Goal: Communication & Community: Answer question/provide support

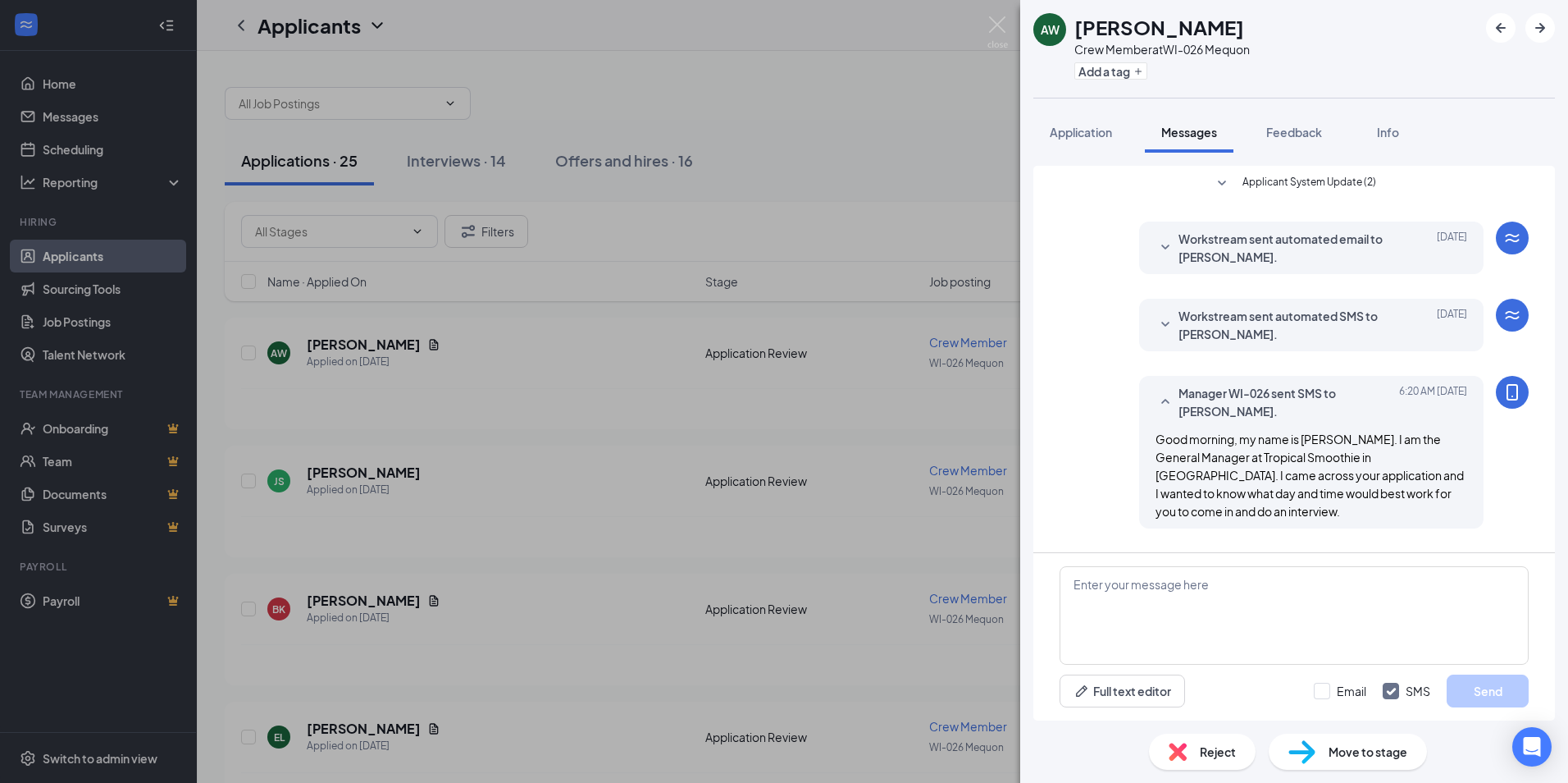
scroll to position [63, 0]
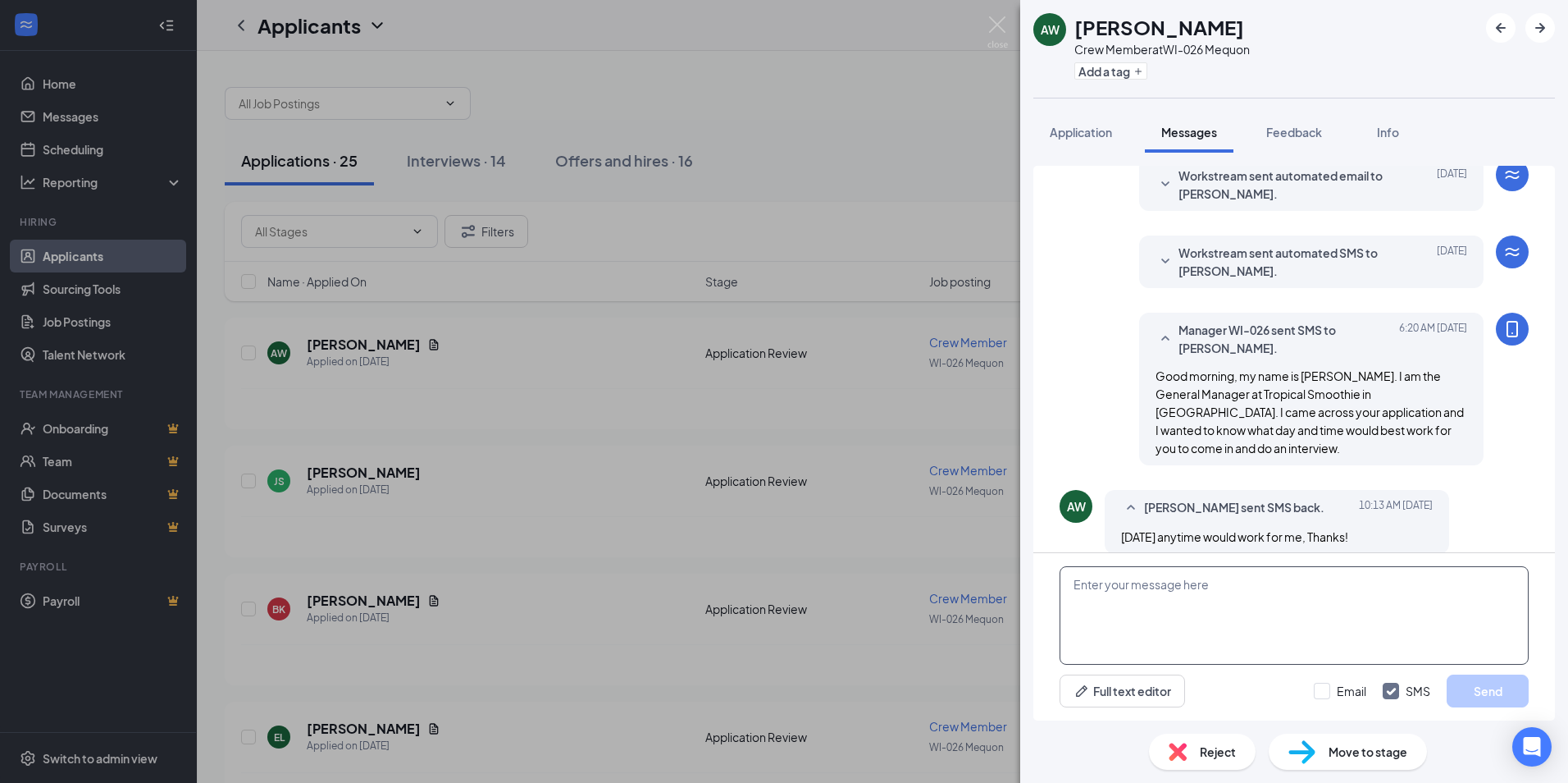
click at [1225, 596] on textarea at bounding box center [1294, 615] width 469 height 99
type textarea "Lets do [DATE] 11 am"
click at [1502, 699] on button "Send" at bounding box center [1487, 691] width 82 height 33
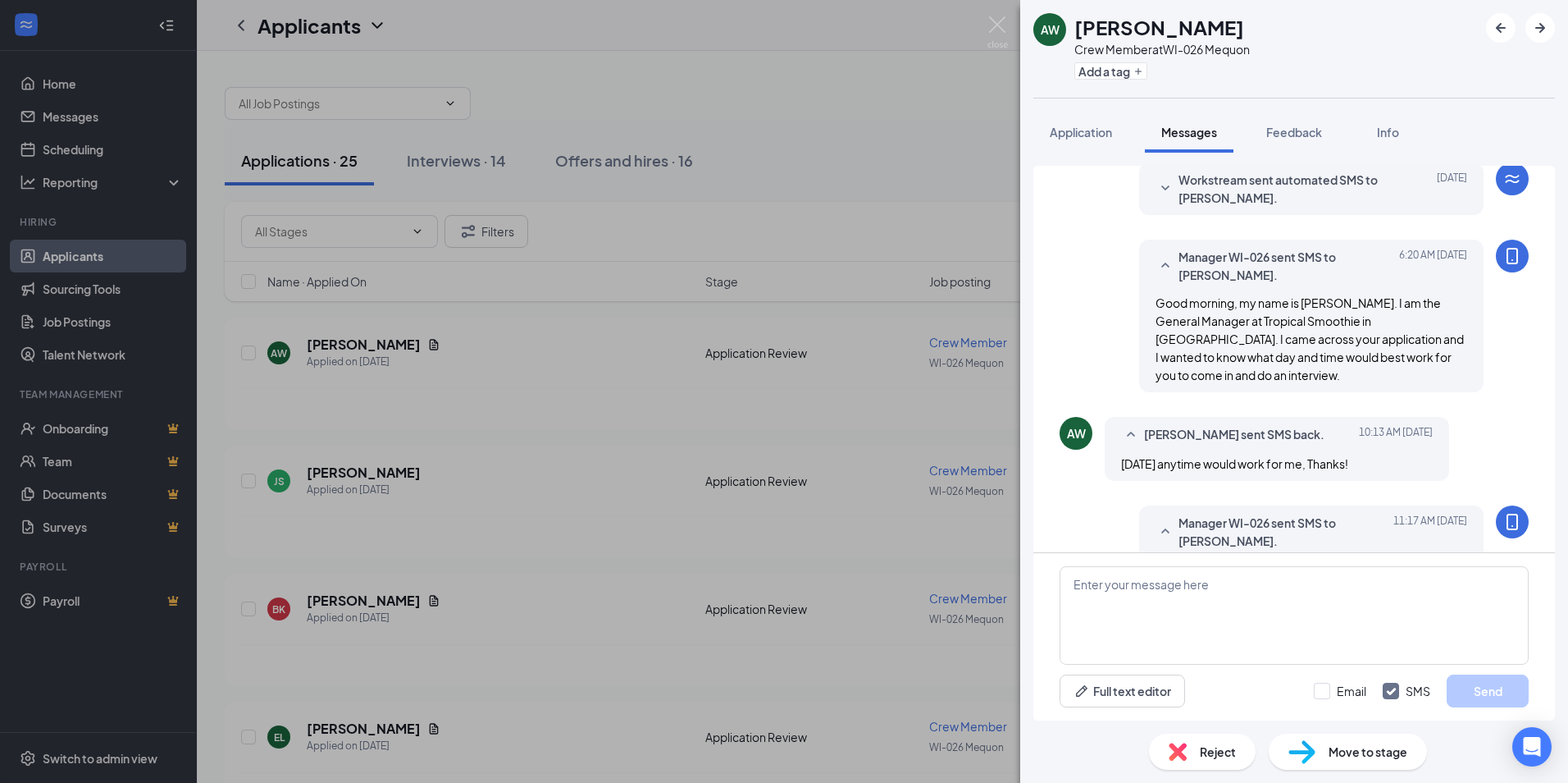
scroll to position [168, 0]
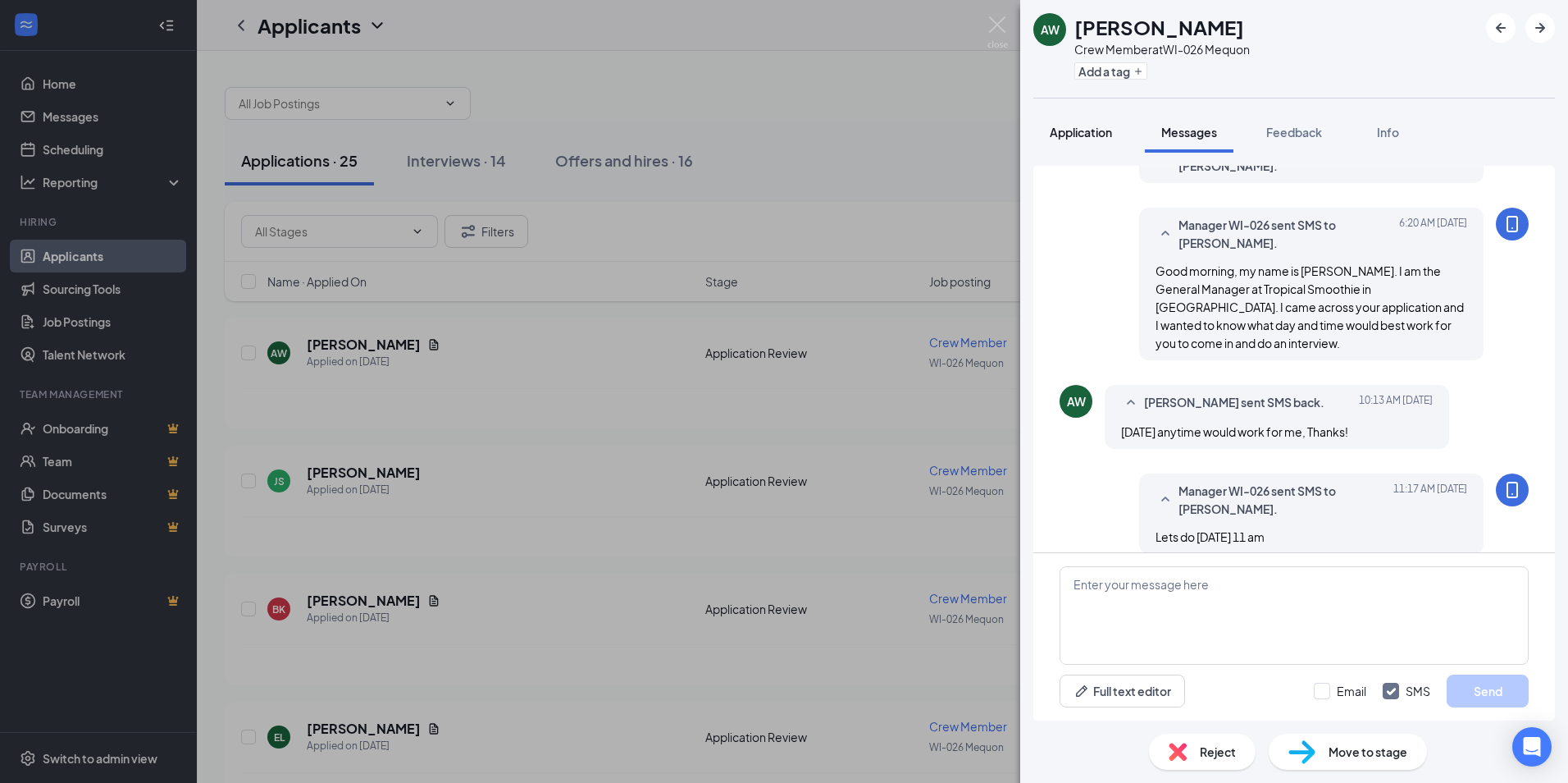
click at [1107, 139] on span "Application" at bounding box center [1081, 132] width 62 height 15
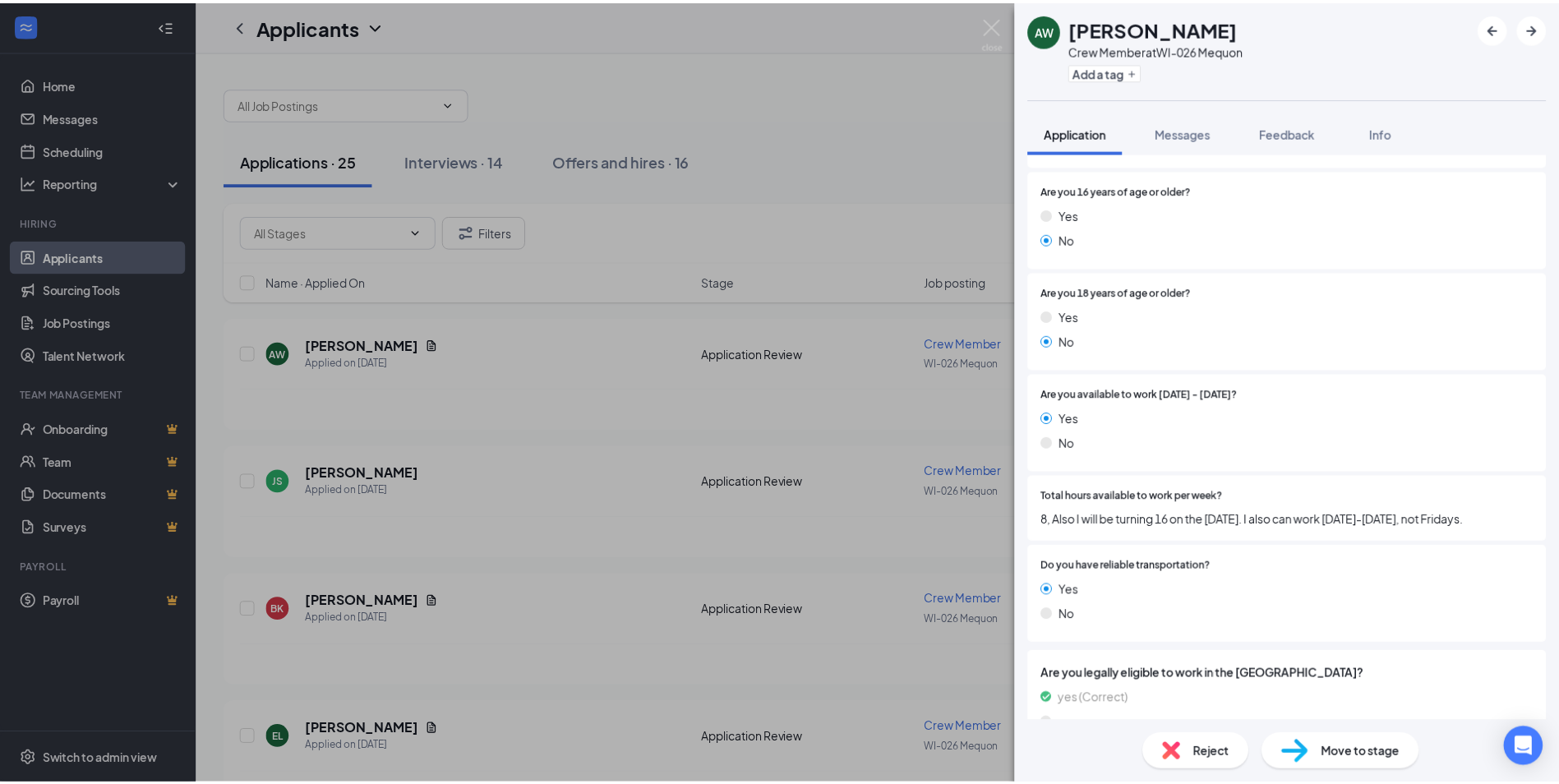
scroll to position [463, 0]
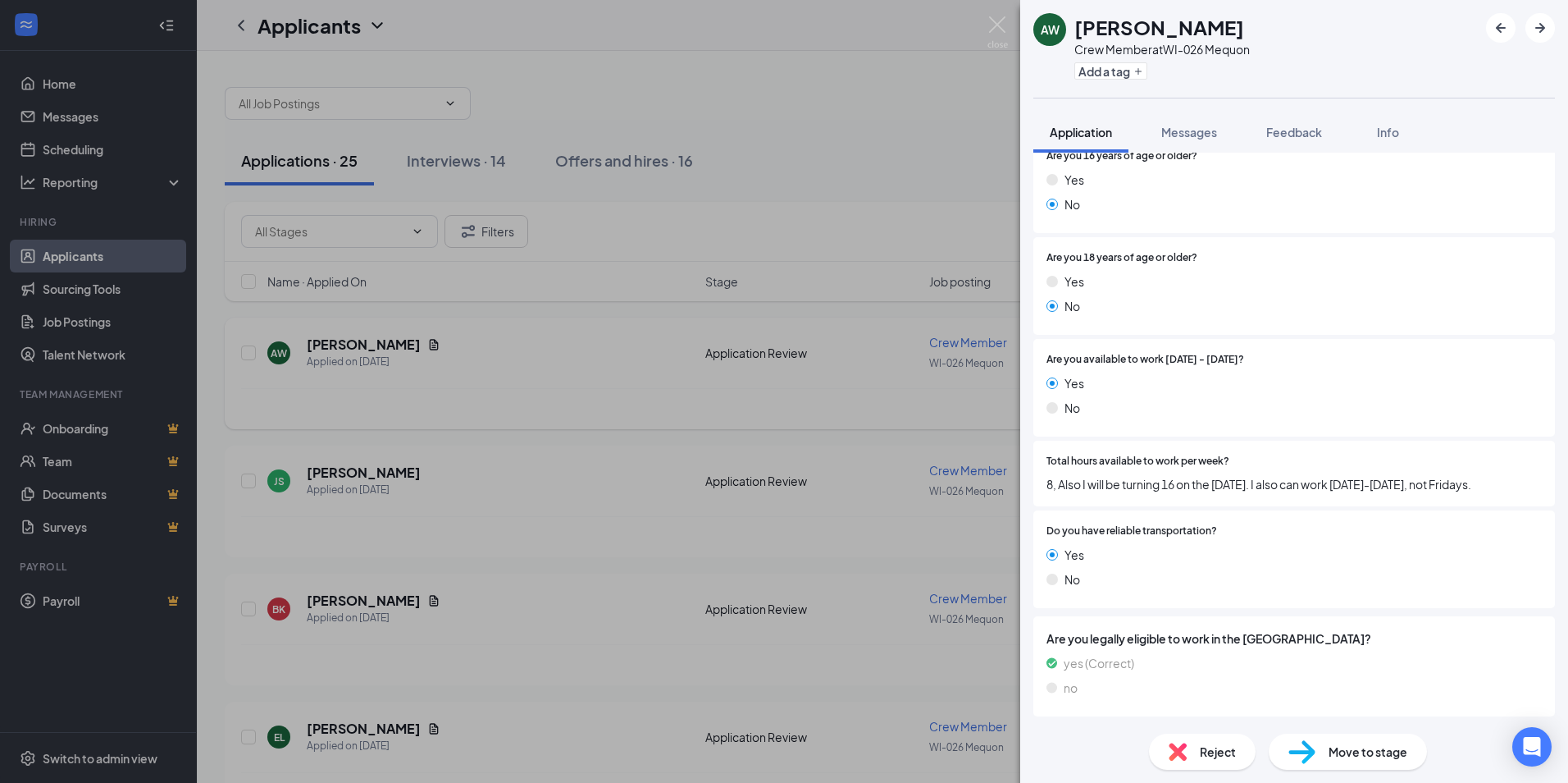
click at [827, 428] on div "AW [PERSON_NAME] Crew Member at WI-026 Mequon Add a tag Application Messages Fe…" at bounding box center [784, 392] width 1568 height 783
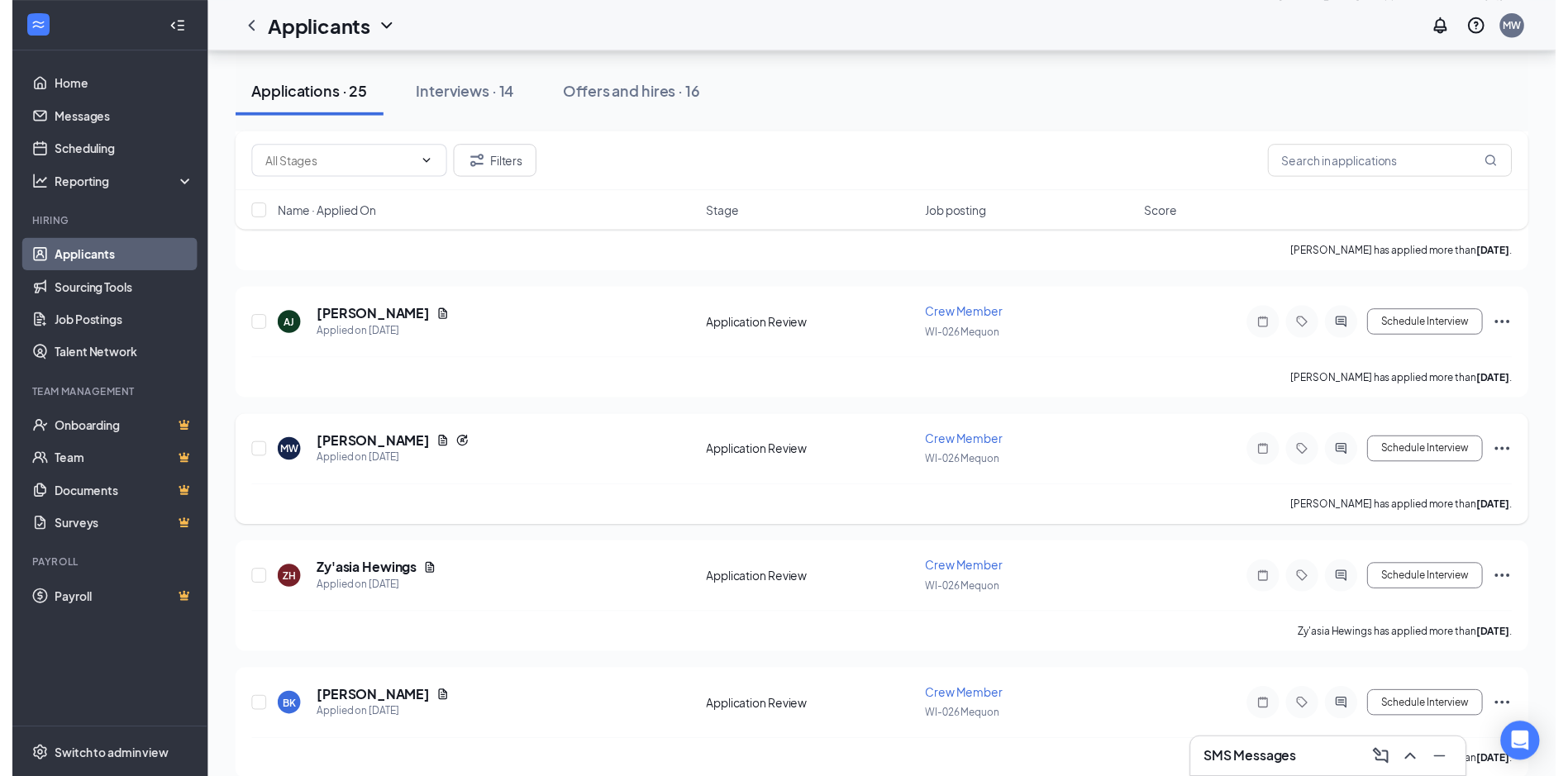
scroll to position [909, 0]
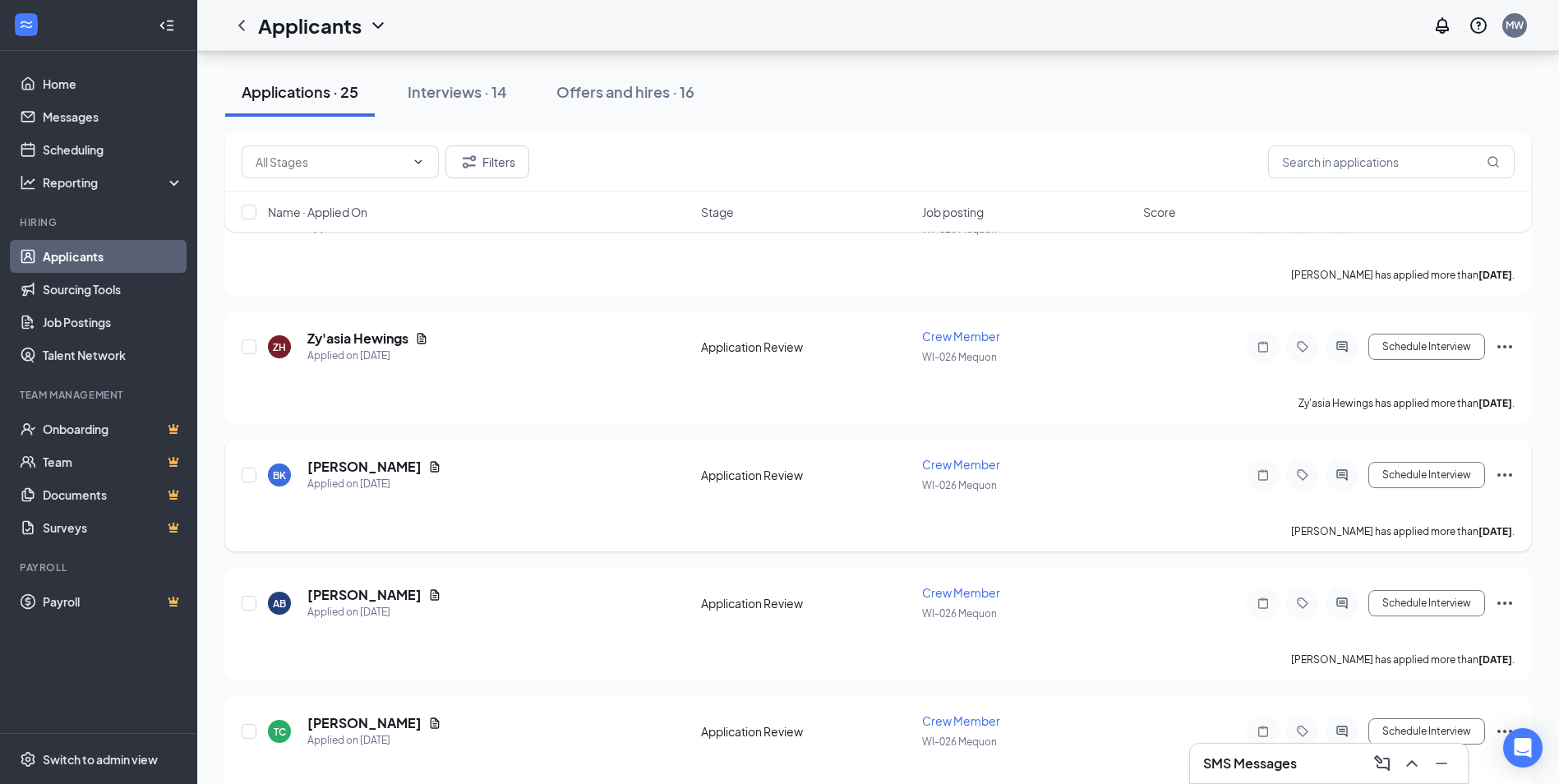
click at [398, 470] on div "BK [PERSON_NAME] Applied on [DATE]" at bounding box center [479, 474] width 423 height 34
click at [430, 466] on icon "Document" at bounding box center [434, 465] width 9 height 11
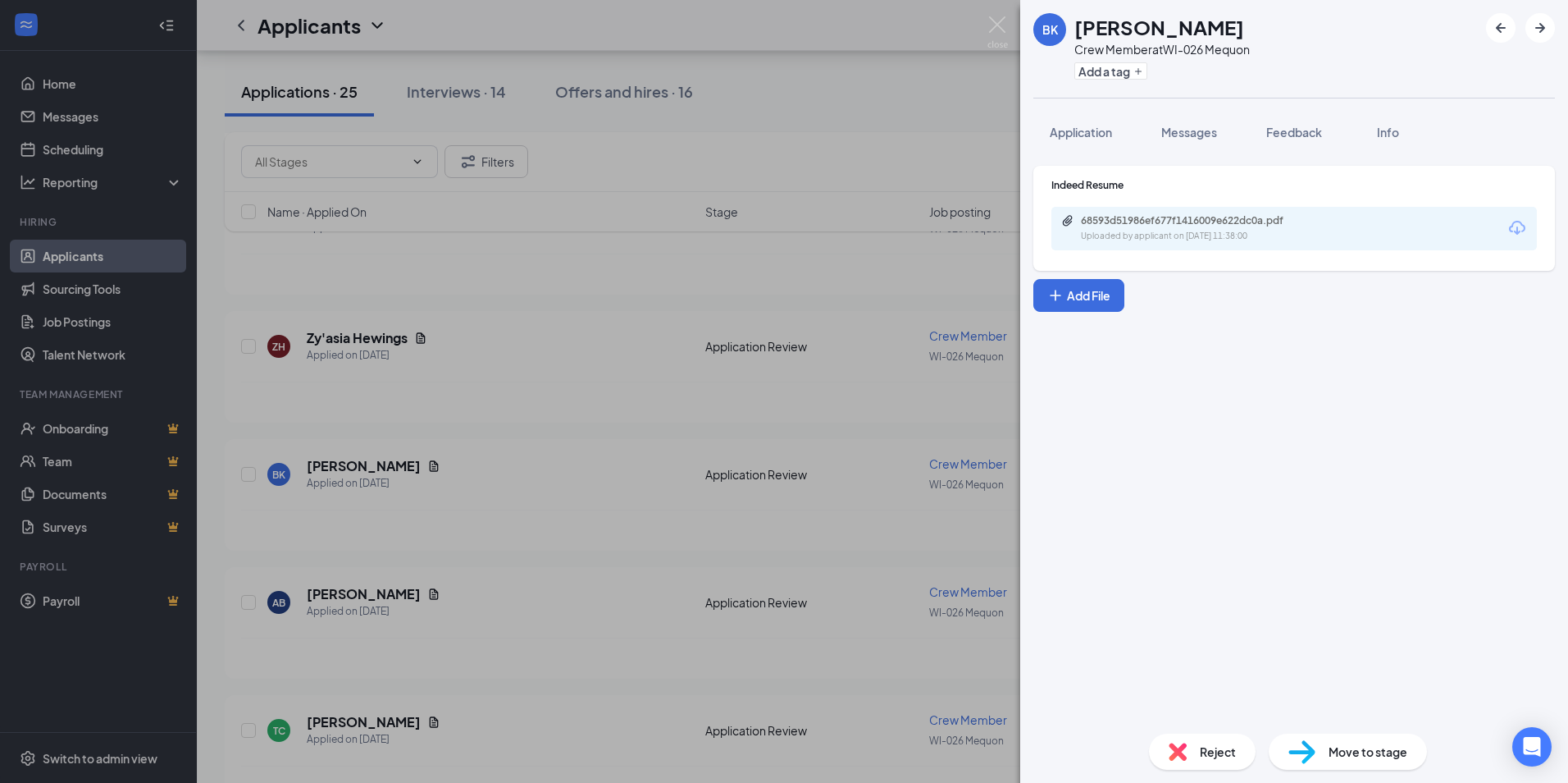
click at [1222, 213] on div "68593d51986ef677f1416009e622dc0a.pdf Uploaded by applicant on [DATE] 11:38:00" at bounding box center [1293, 228] width 485 height 44
drag, startPoint x: 1222, startPoint y: 213, endPoint x: 1225, endPoint y: 224, distance: 11.4
click at [1225, 224] on div "68593d51986ef677f1416009e622dc0a.pdf" at bounding box center [1195, 220] width 229 height 13
click at [1125, 135] on button "Application" at bounding box center [1080, 132] width 95 height 41
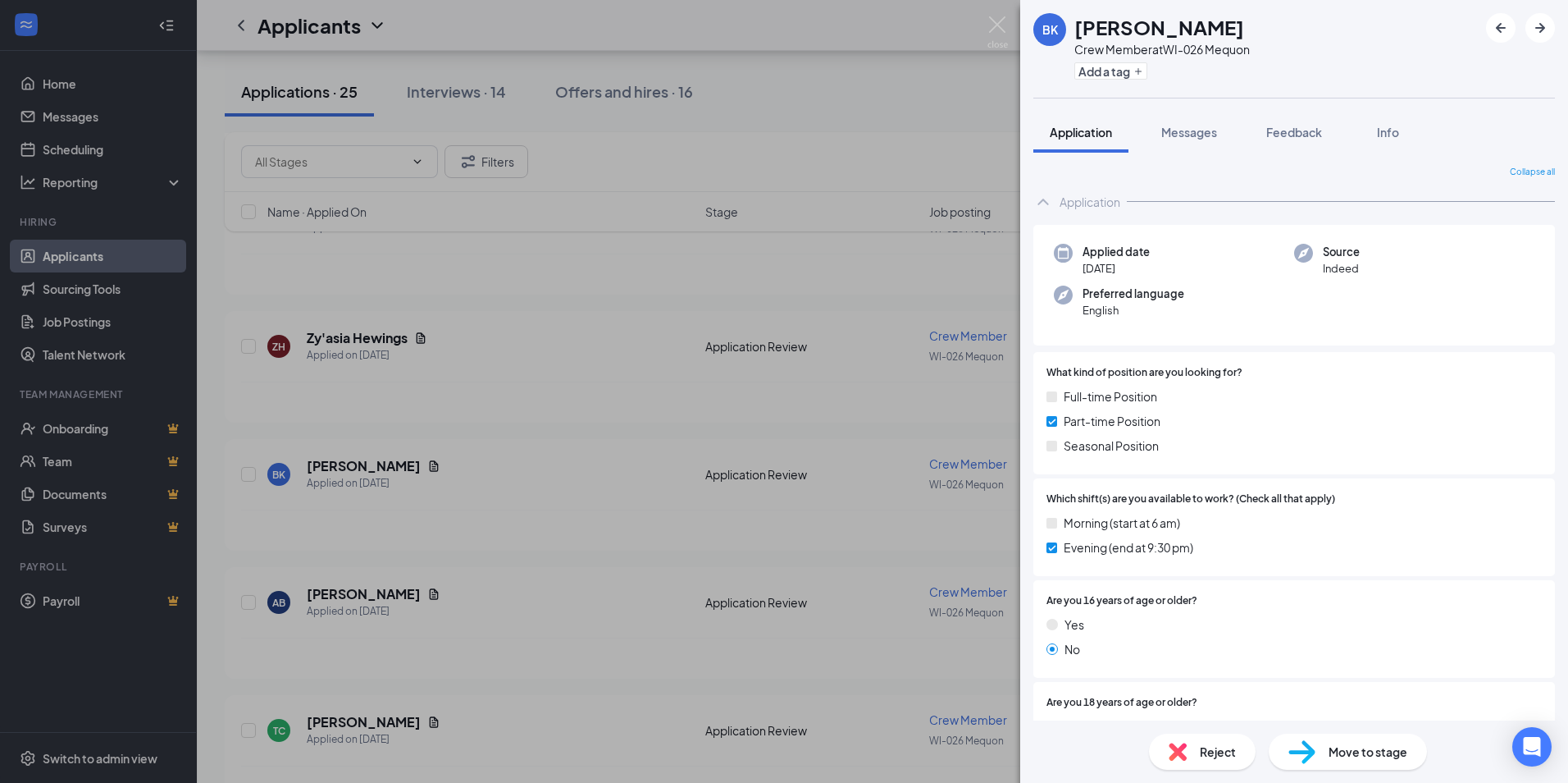
click at [378, 437] on div "BK [PERSON_NAME] Crew Member at WI-026 Mequon Add a tag Application Messages Fe…" at bounding box center [784, 392] width 1568 height 783
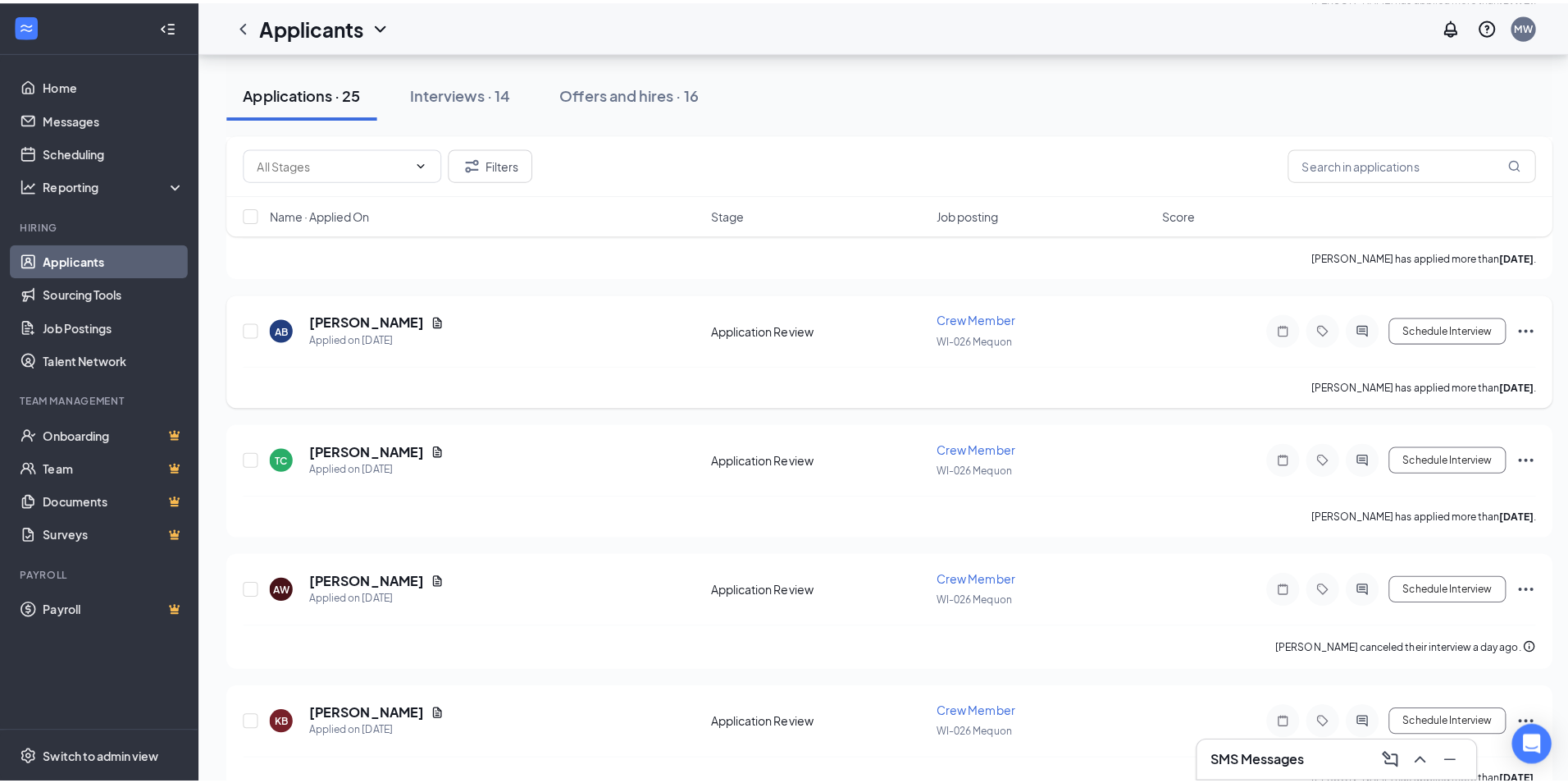
scroll to position [1231, 0]
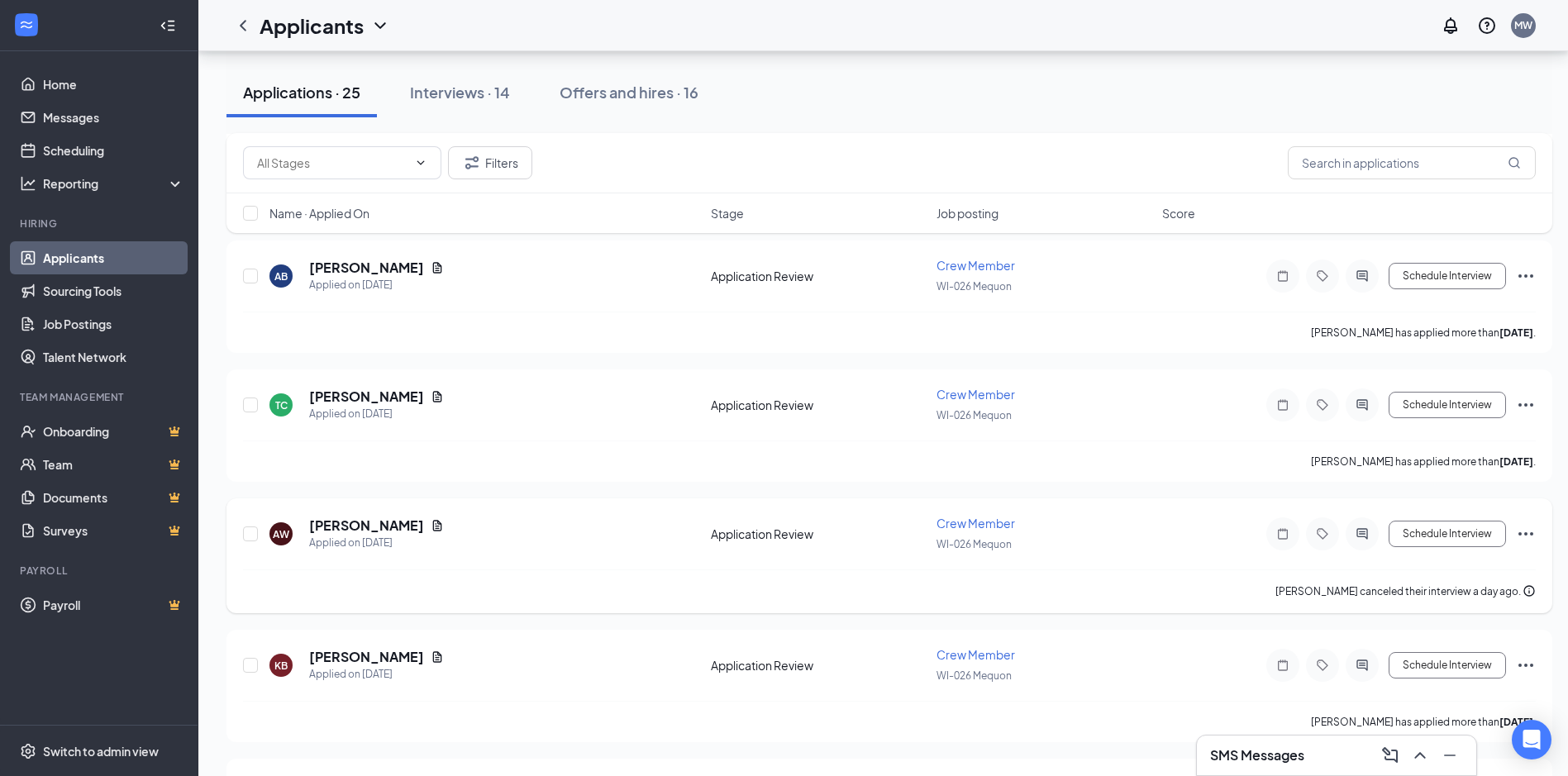
click at [424, 531] on div "[PERSON_NAME]" at bounding box center [376, 525] width 135 height 18
click at [437, 526] on icon "Document" at bounding box center [437, 525] width 13 height 13
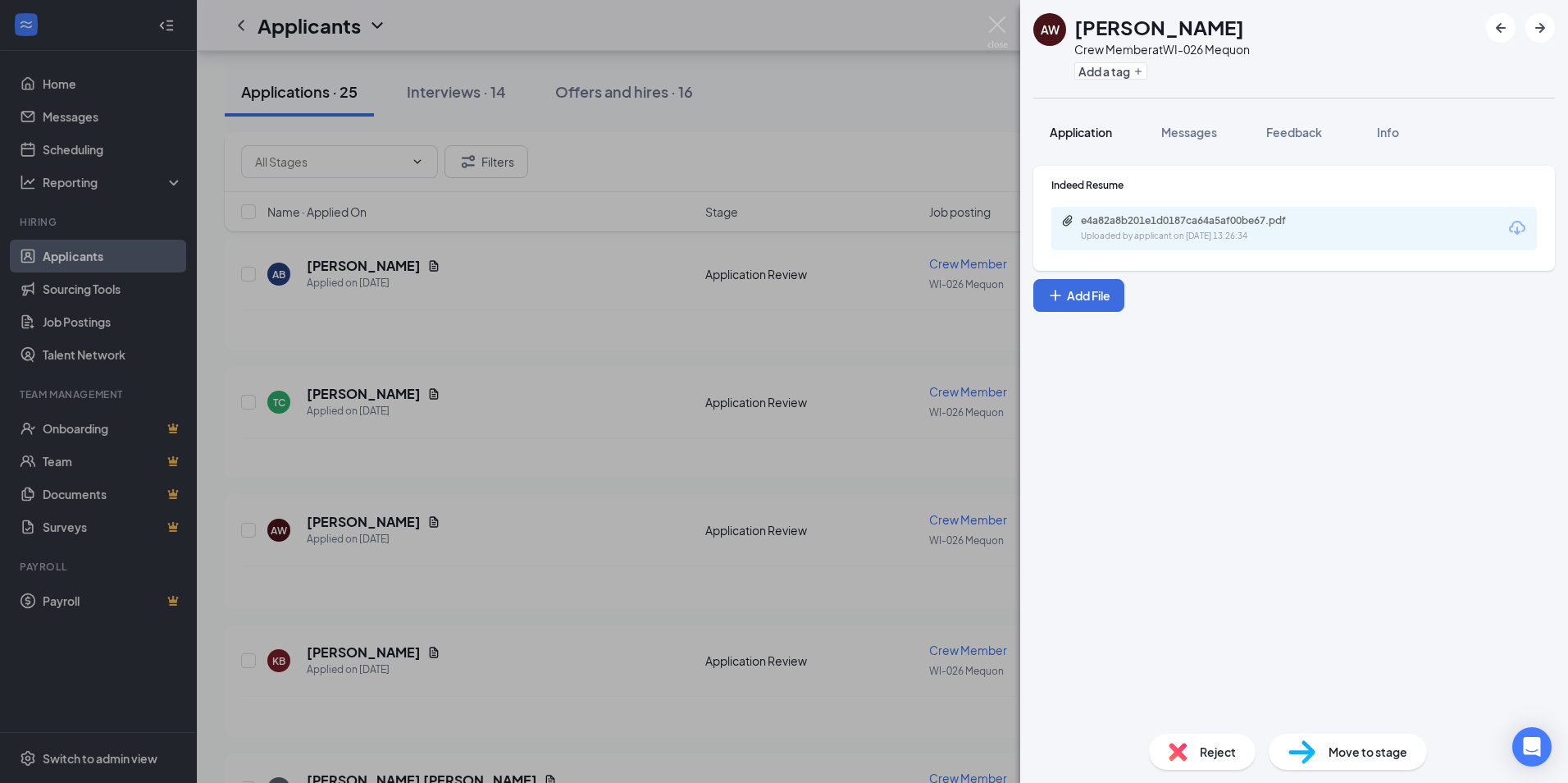
click at [1088, 132] on span "Application" at bounding box center [1081, 132] width 62 height 15
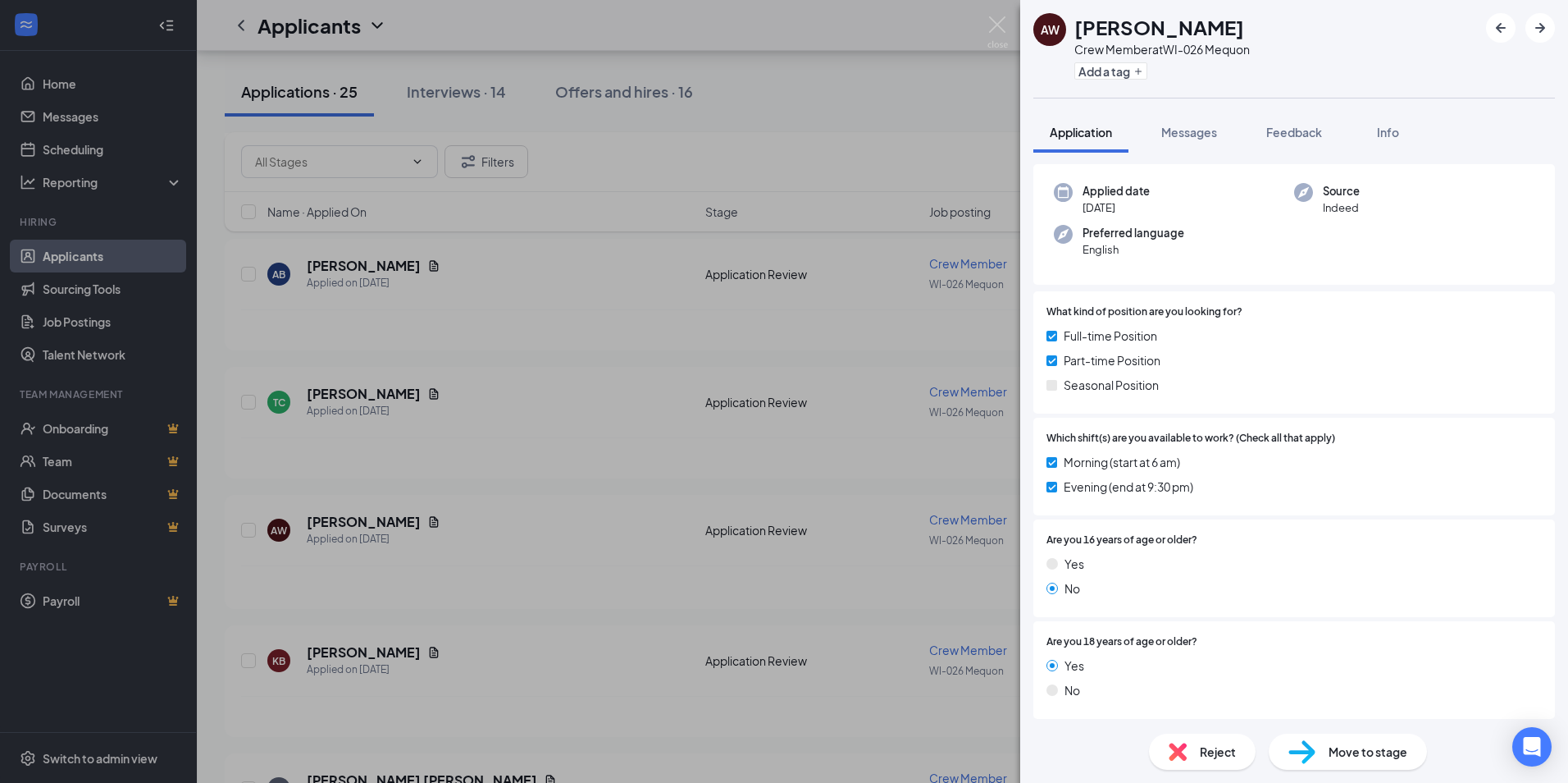
scroll to position [34, 0]
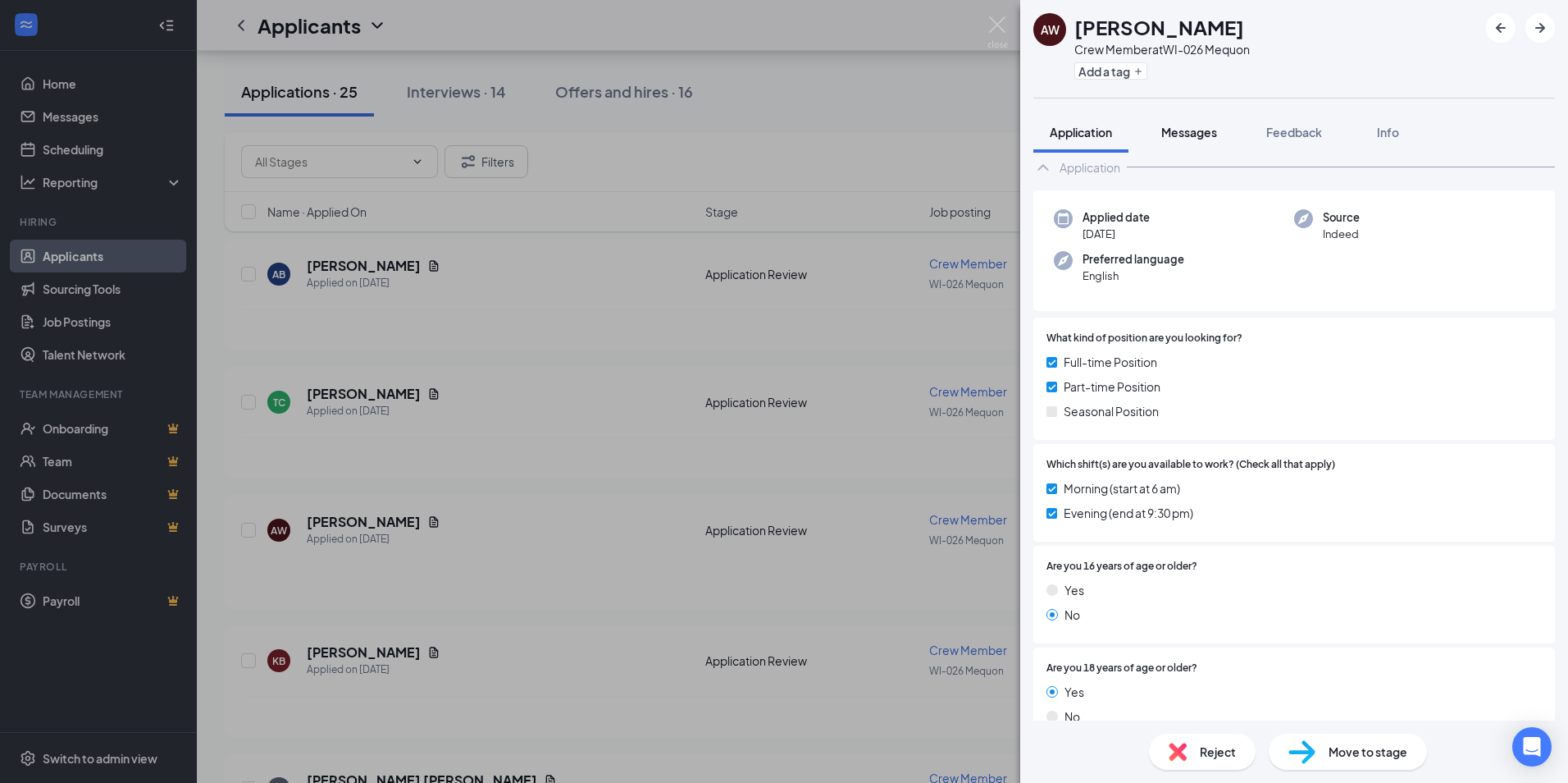
click at [1209, 119] on button "Messages" at bounding box center [1188, 132] width 89 height 41
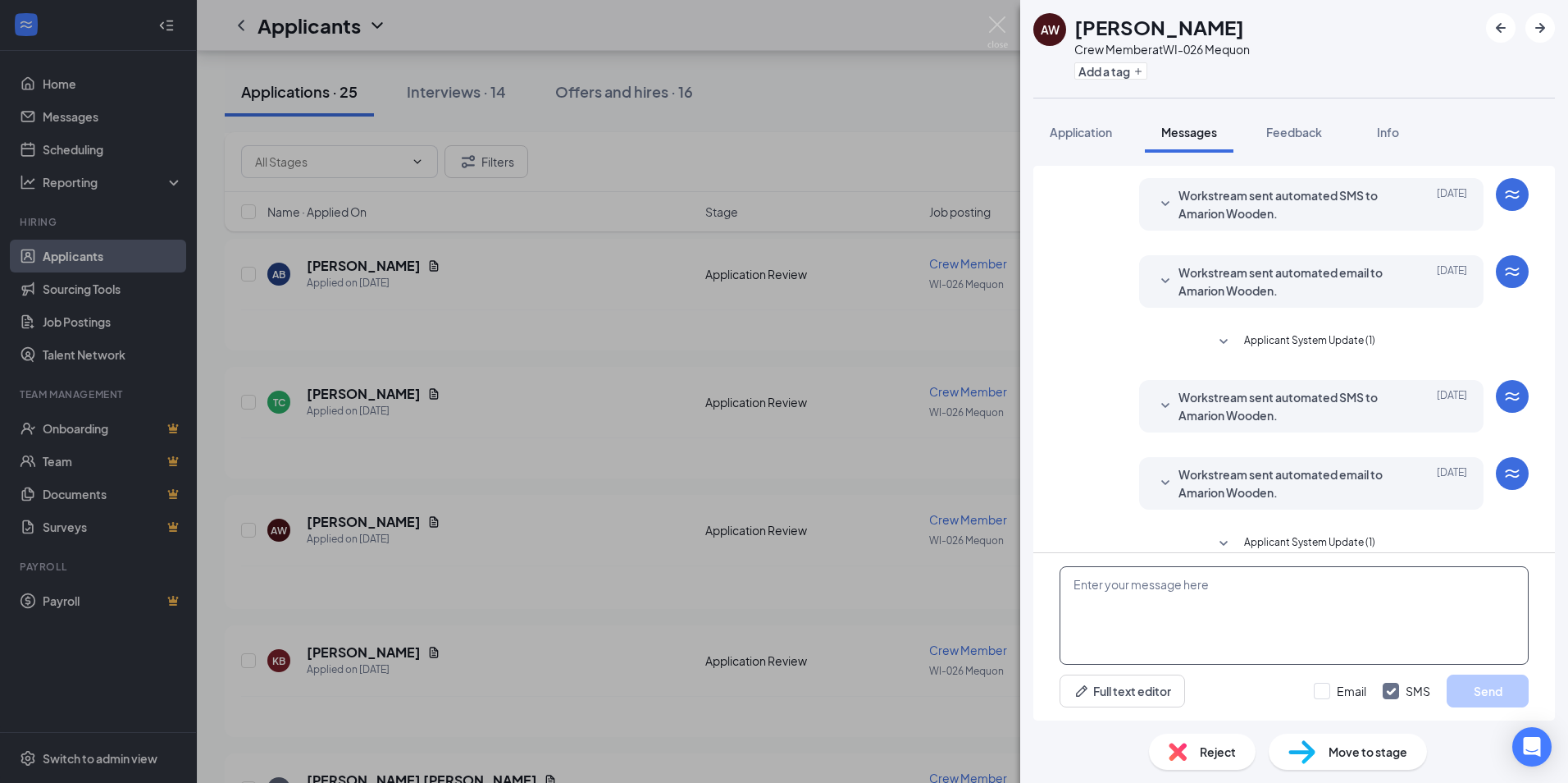
scroll to position [349, 0]
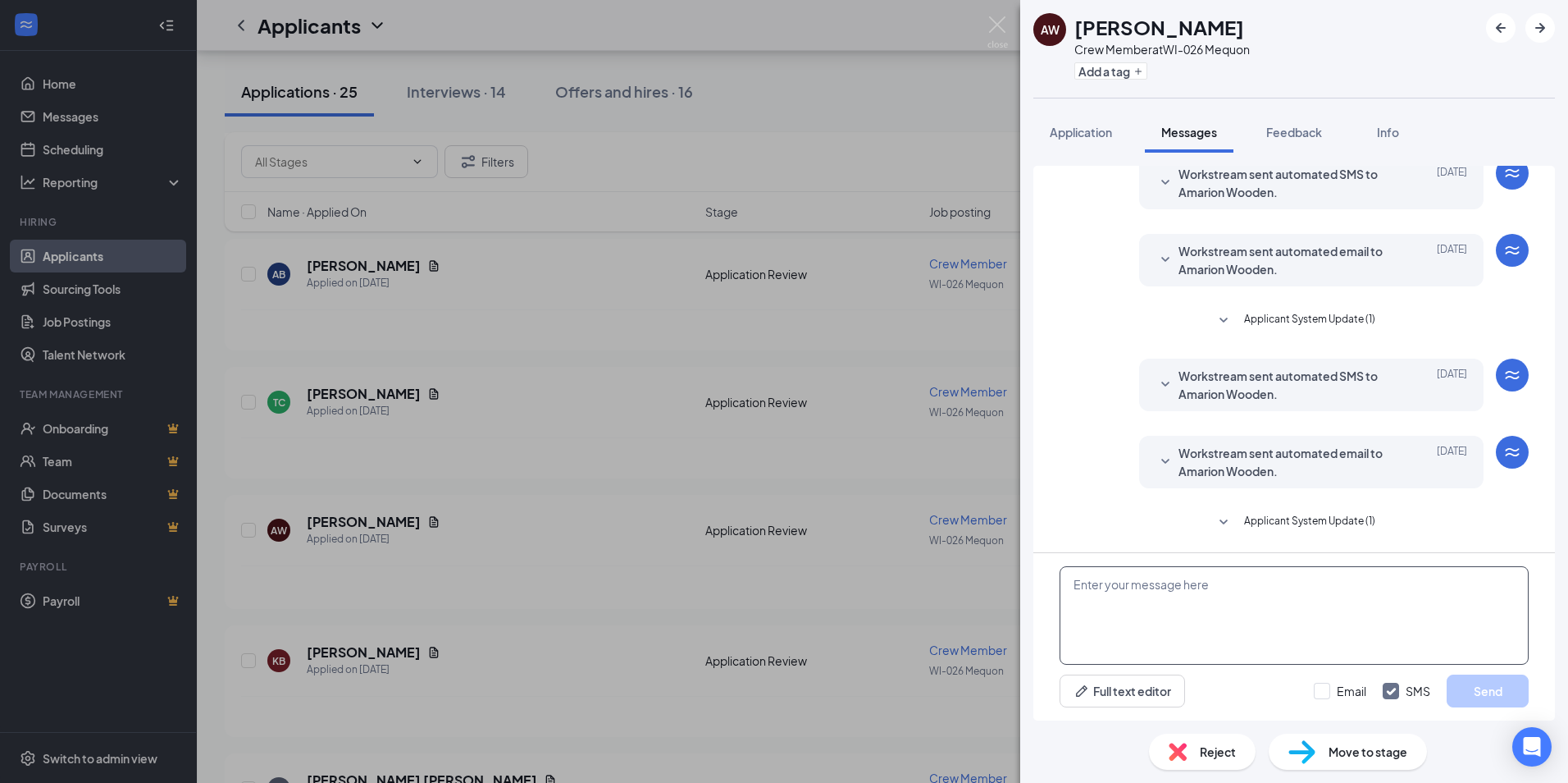
click at [1239, 619] on textarea at bounding box center [1294, 615] width 469 height 99
click at [434, 526] on div "[PERSON_NAME] Wooden Crew Member at WI-026 Mequon Add a tag Application Message…" at bounding box center [784, 392] width 1568 height 783
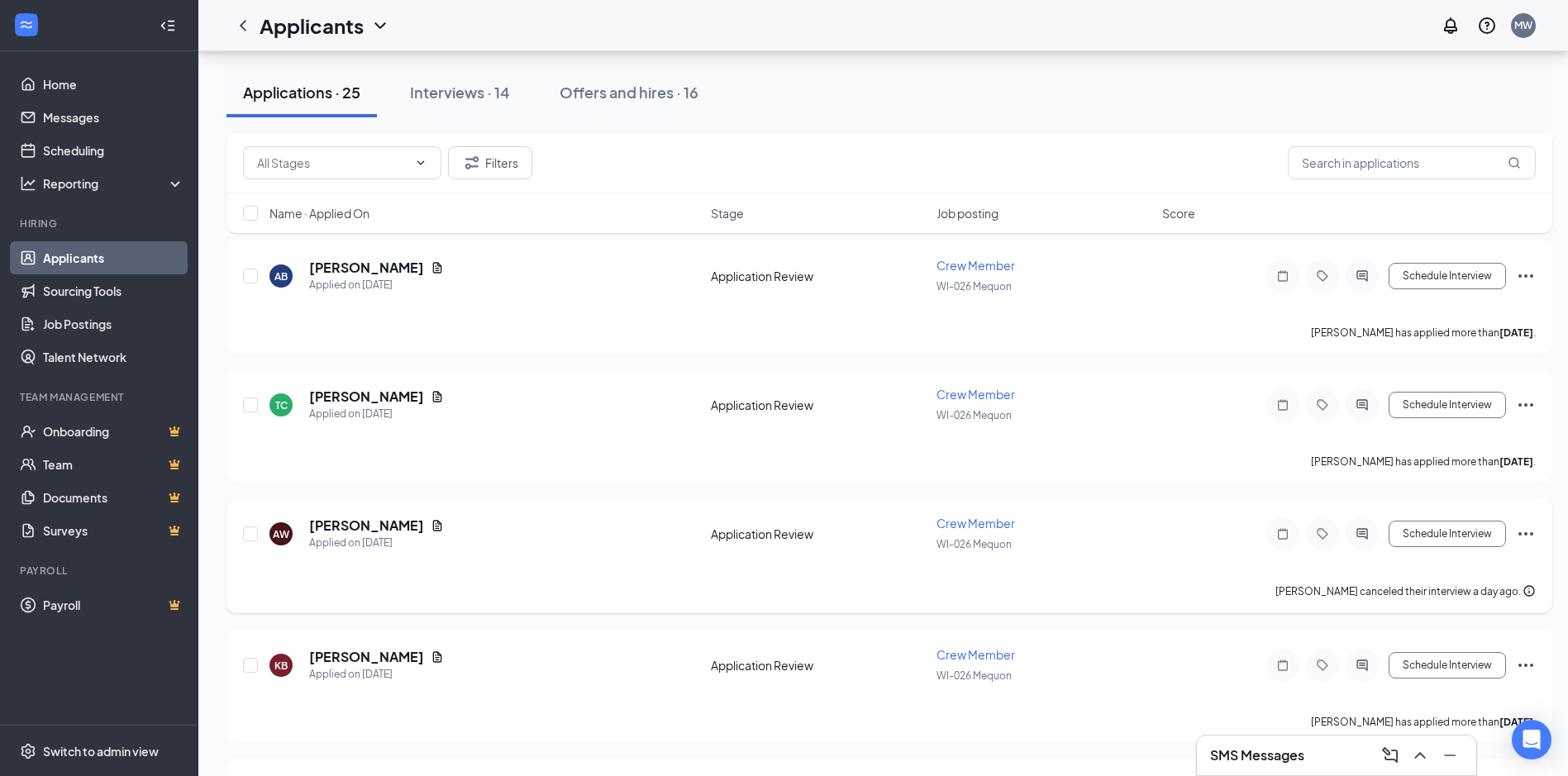
click at [434, 530] on icon "Document" at bounding box center [437, 525] width 13 height 13
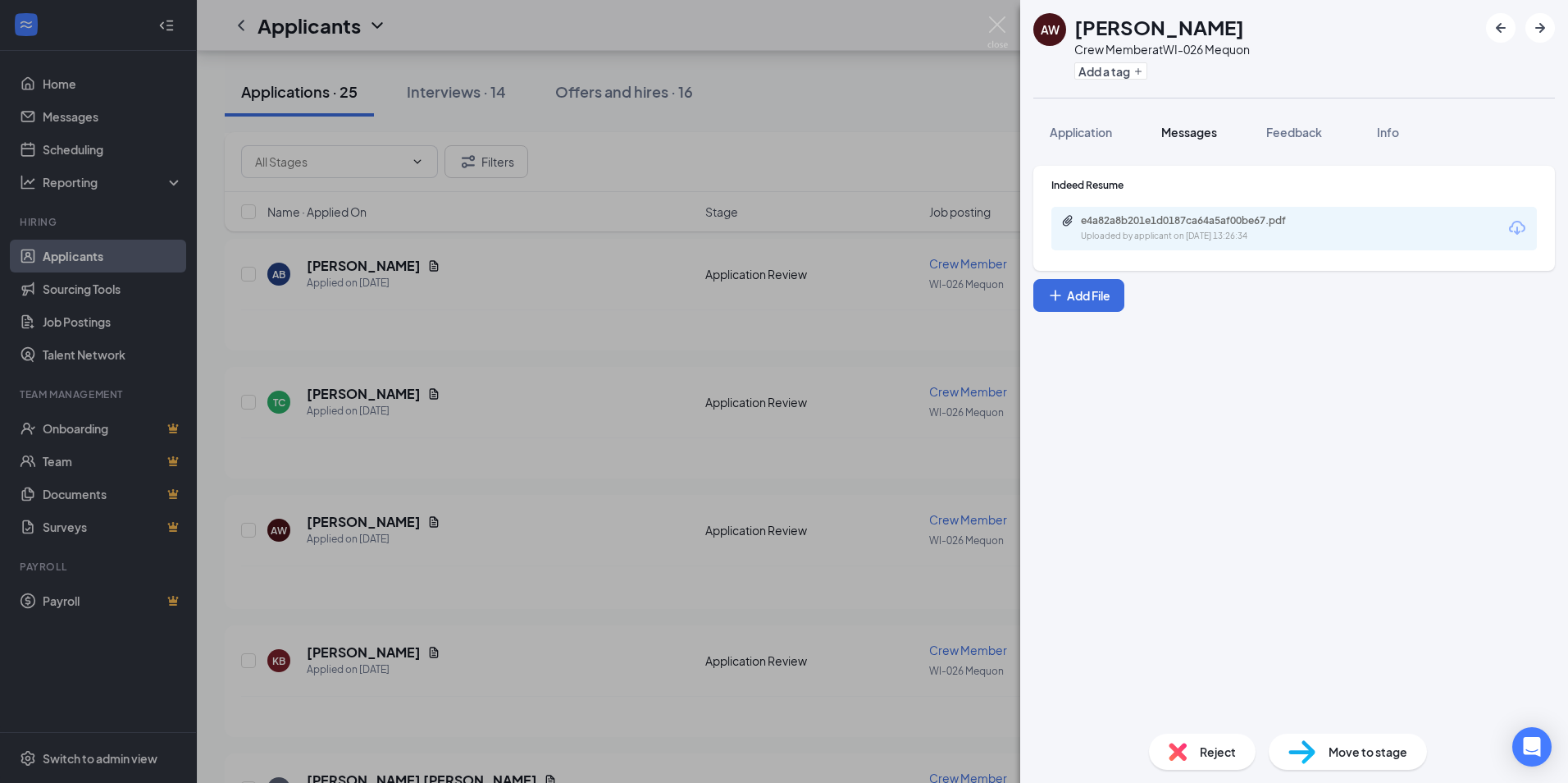
click at [1180, 130] on span "Messages" at bounding box center [1188, 132] width 56 height 15
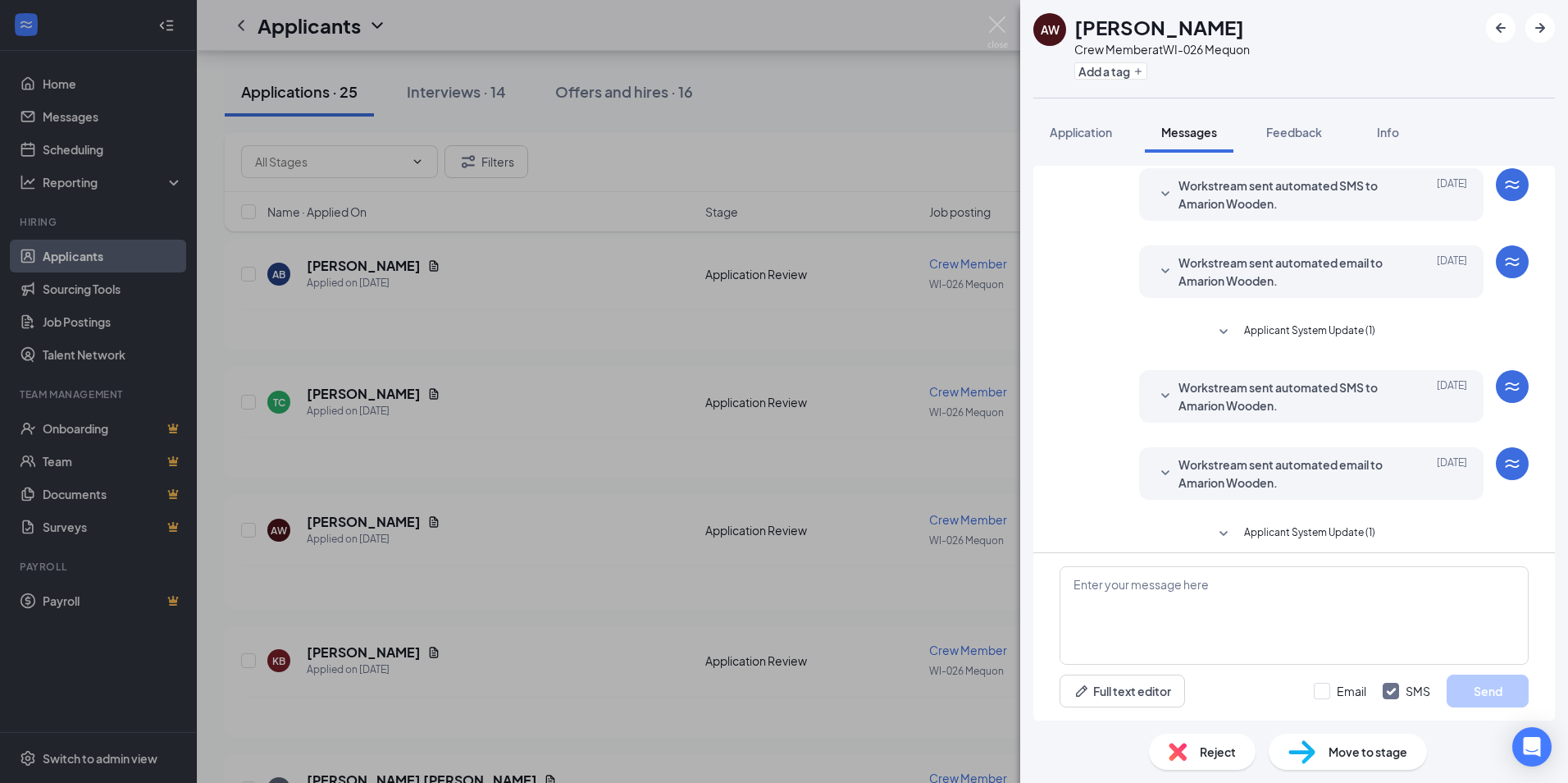
scroll to position [349, 0]
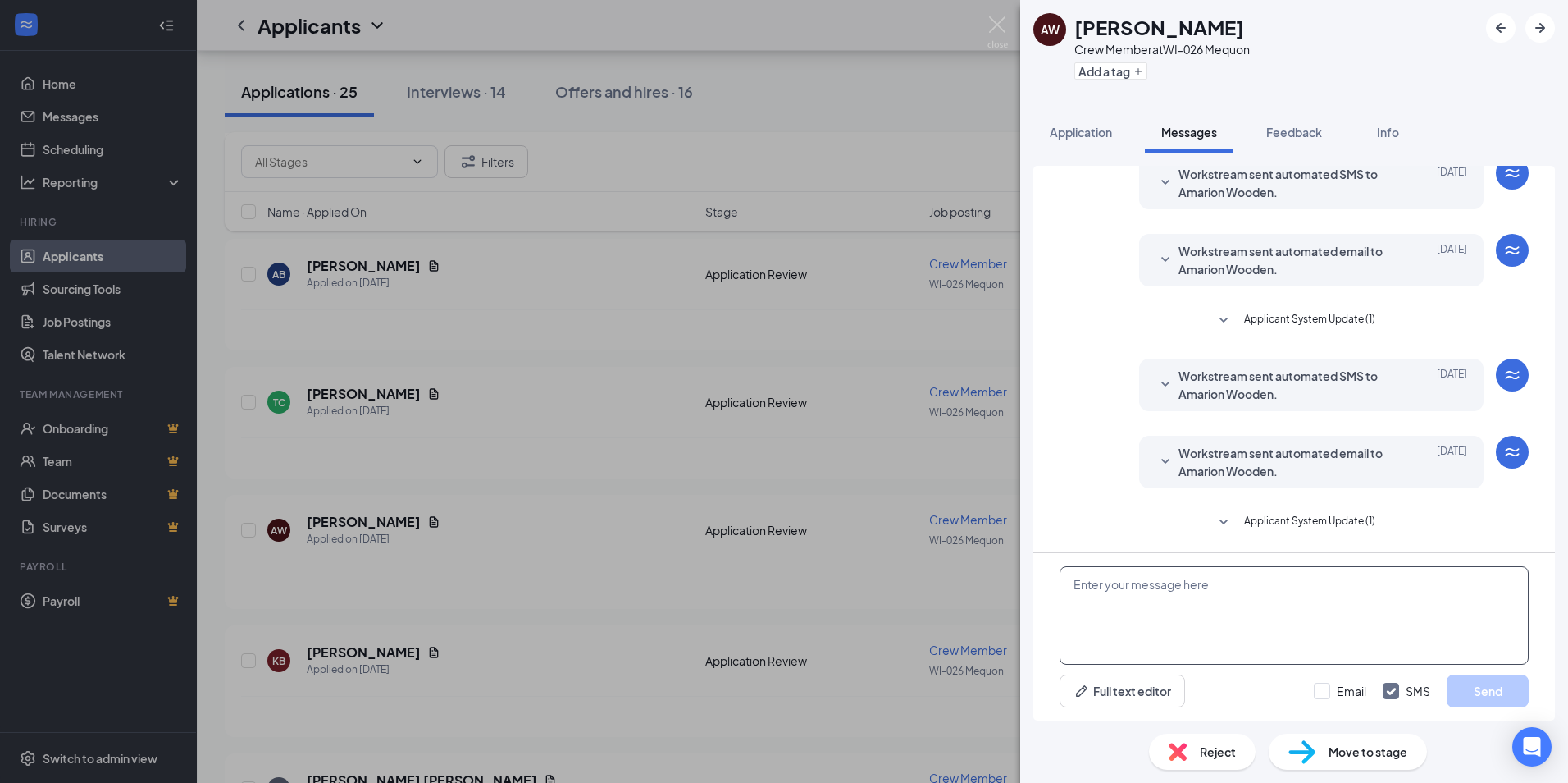
click at [1189, 621] on textarea at bounding box center [1294, 615] width 469 height 99
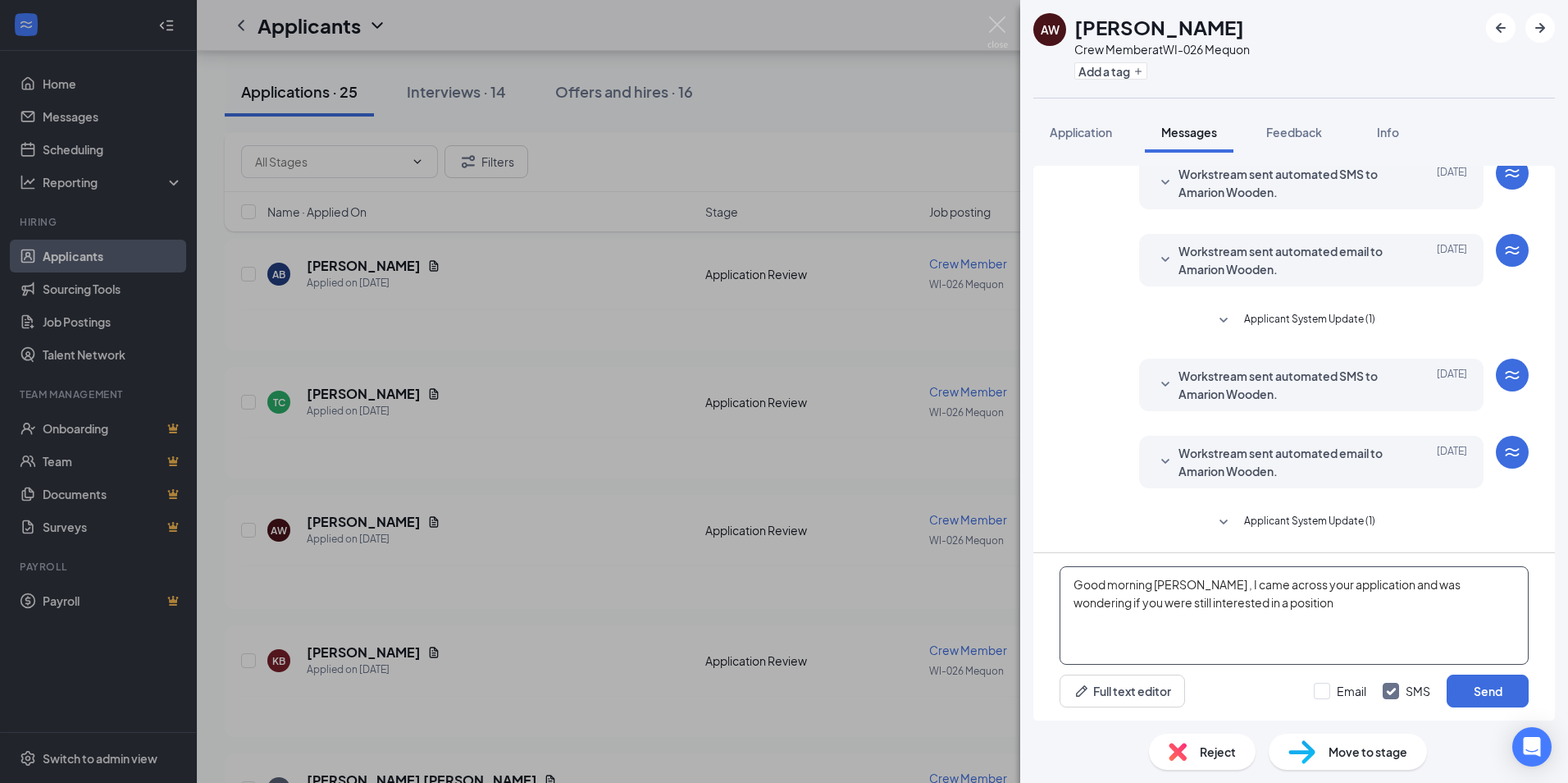
drag, startPoint x: 1207, startPoint y: 596, endPoint x: 1199, endPoint y: 577, distance: 20.6
click at [1488, 658] on textarea "Good morning, [PERSON_NAME], I came across your application and was wondering i…" at bounding box center [1294, 615] width 469 height 99
type textarea "Good morning, [PERSON_NAME], I came across your application and was wondering i…"
click at [1486, 707] on div "Good morning, [PERSON_NAME], I came across your application and was wondering i…" at bounding box center [1294, 636] width 521 height 167
drag, startPoint x: 1421, startPoint y: 635, endPoint x: 1446, endPoint y: 635, distance: 25.0
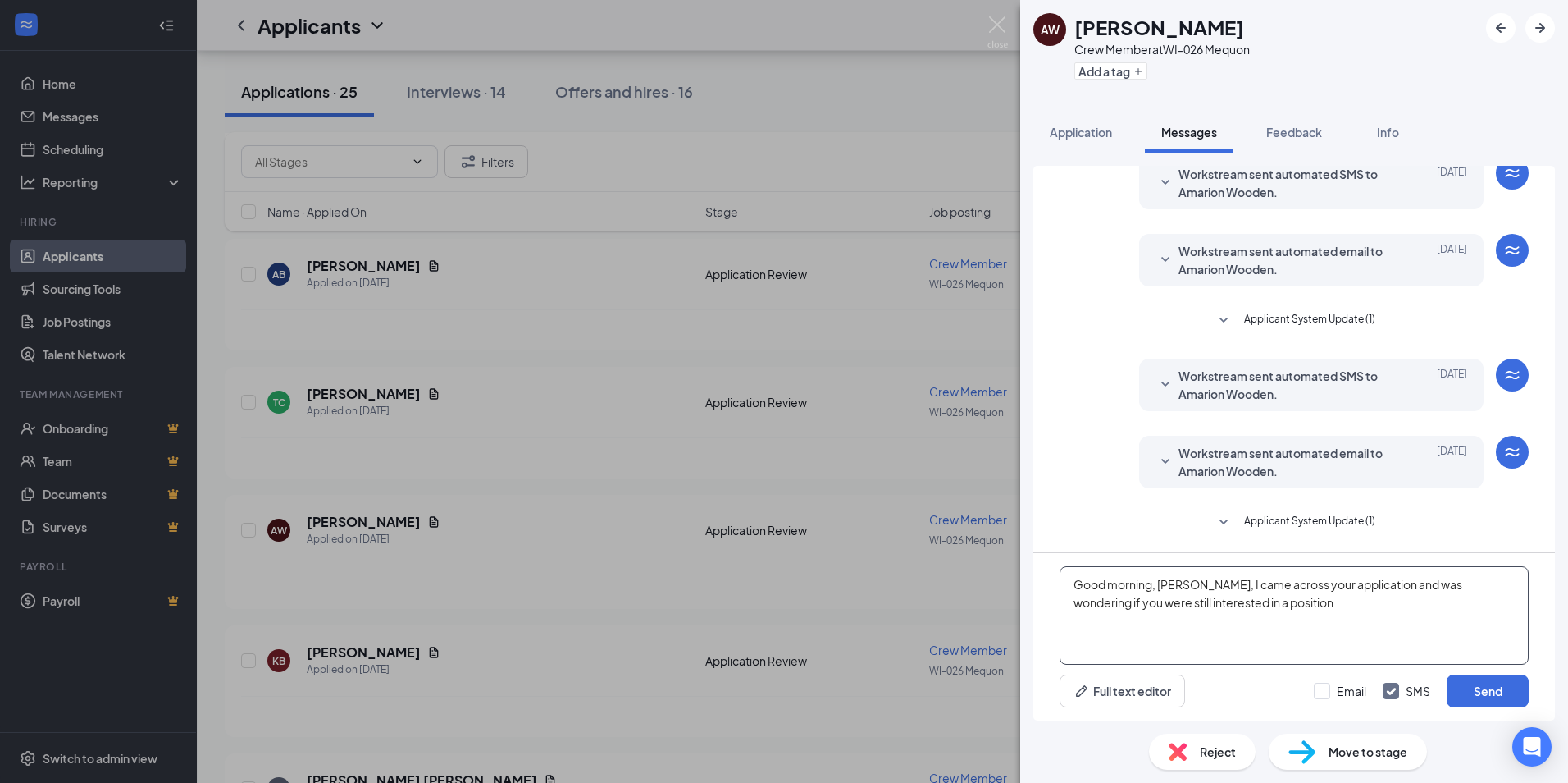
click at [1438, 635] on textarea "Good morning, [PERSON_NAME], I came across your application and was wondering i…" at bounding box center [1294, 615] width 469 height 99
click at [1522, 691] on button "Send" at bounding box center [1487, 691] width 82 height 33
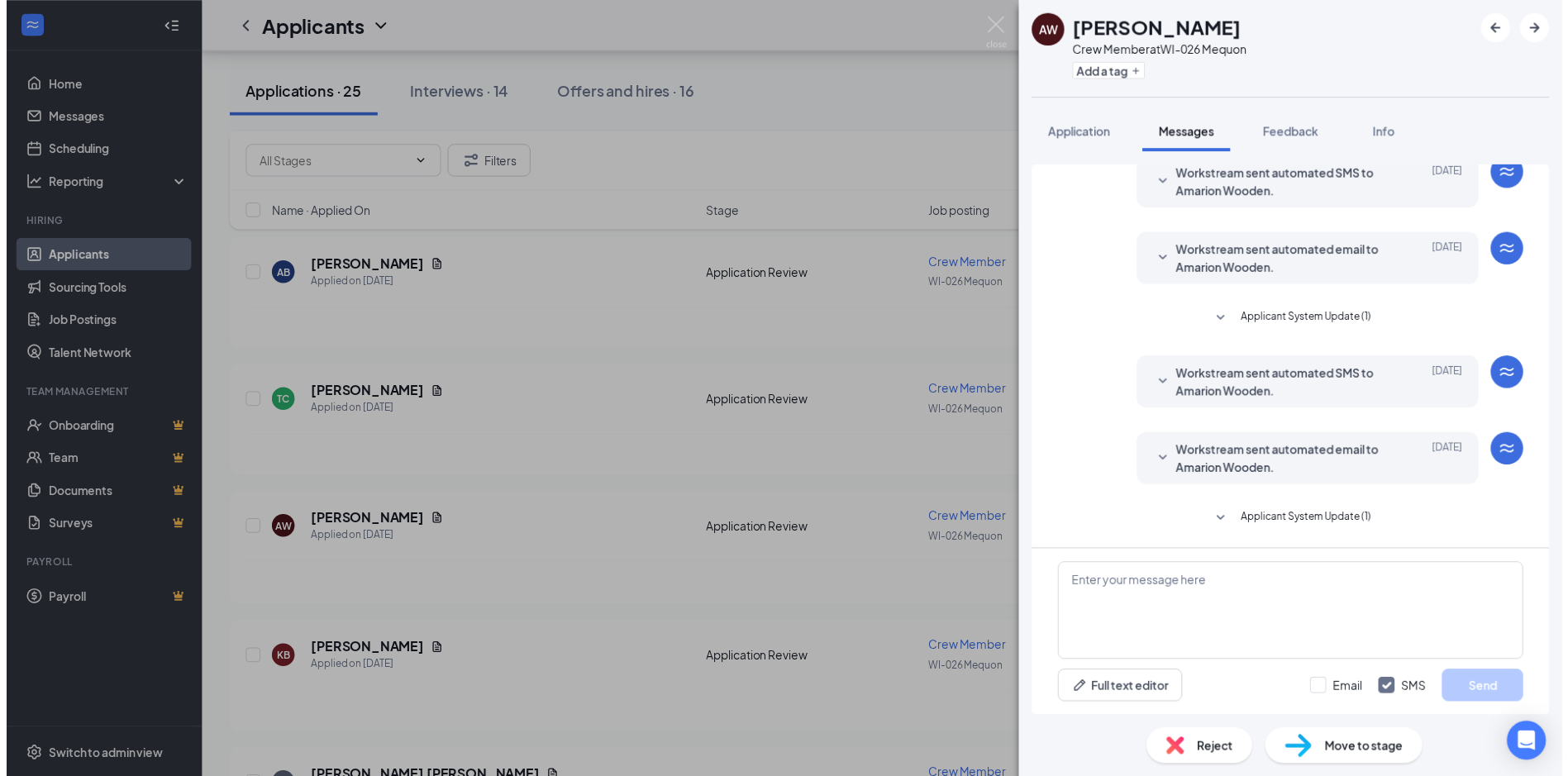
scroll to position [475, 0]
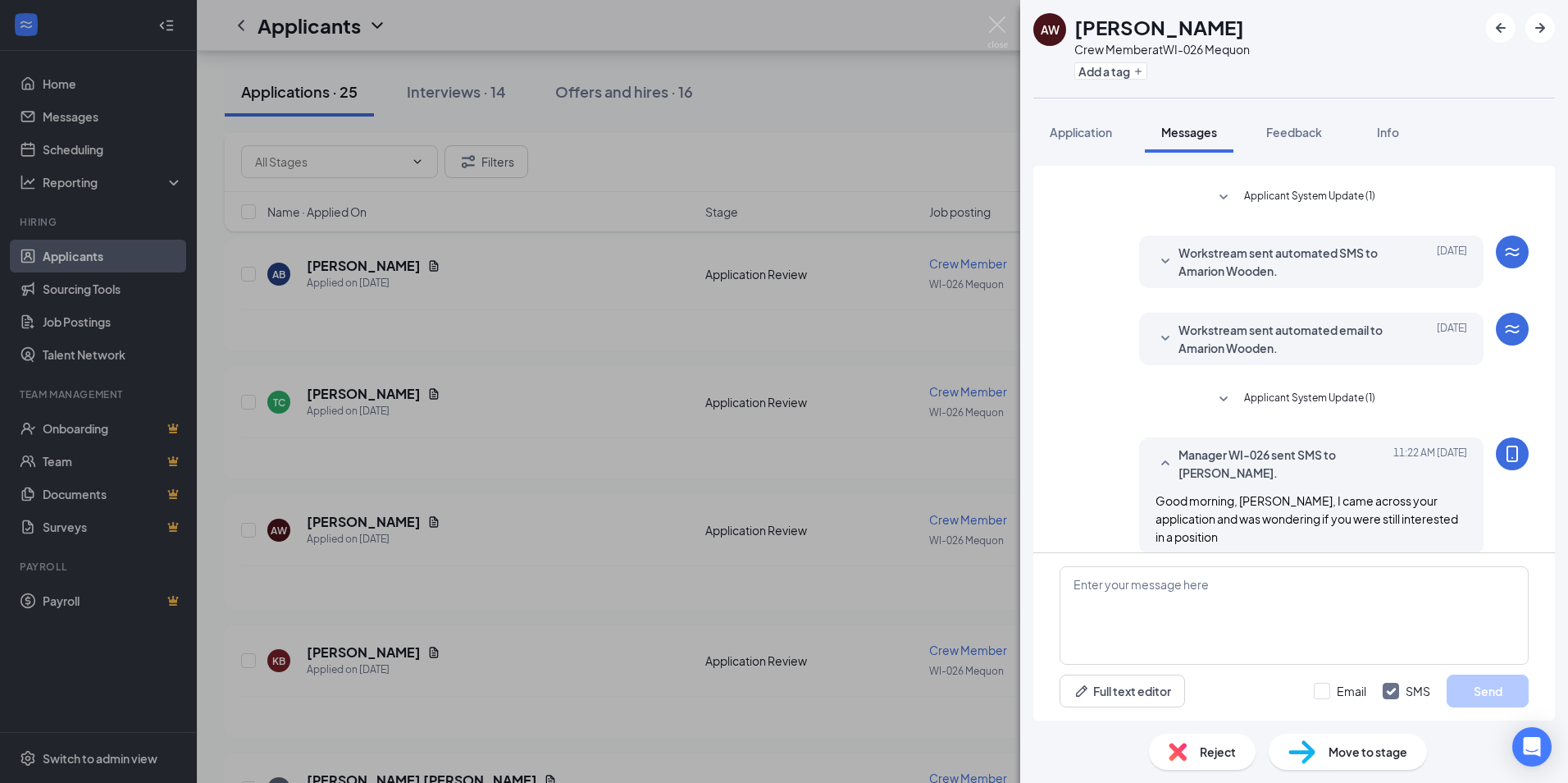
click at [722, 467] on div "[PERSON_NAME] Wooden Crew Member at WI-026 Mequon Add a tag Application Message…" at bounding box center [784, 392] width 1568 height 783
